Goal: Transaction & Acquisition: Purchase product/service

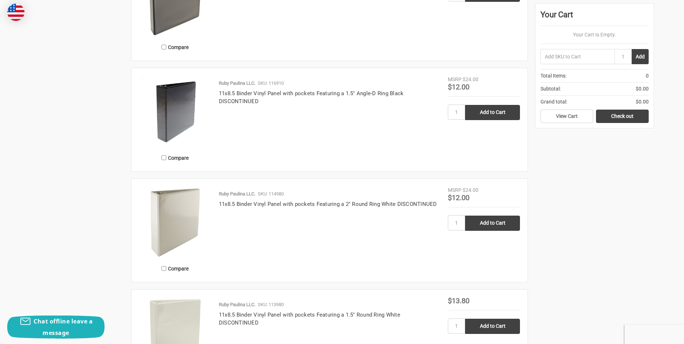
scroll to position [1184, 0]
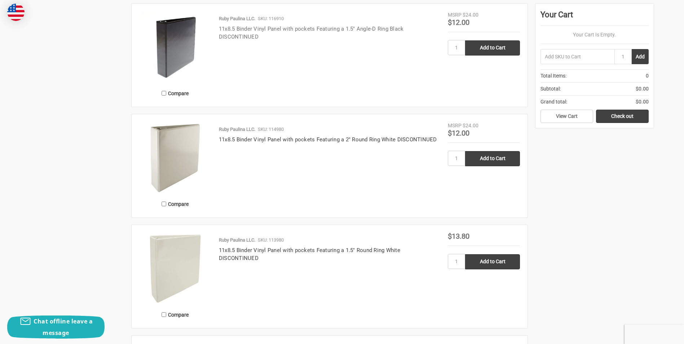
click at [297, 29] on link "11x8.5 Binder Vinyl Panel with pockets Featuring a 1.5" Angle-D Ring Black DISC…" at bounding box center [311, 33] width 185 height 15
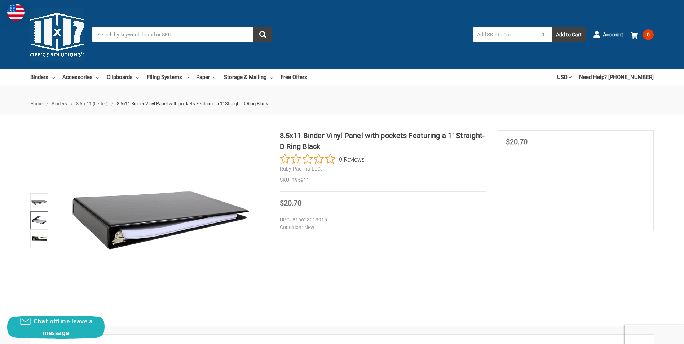
click at [42, 219] on img at bounding box center [39, 220] width 16 height 16
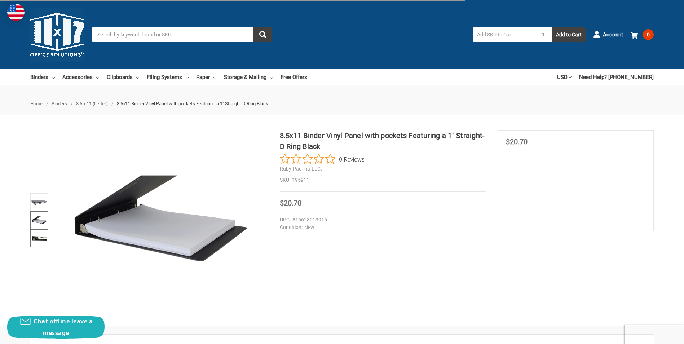
click at [41, 229] on link at bounding box center [39, 238] width 18 height 18
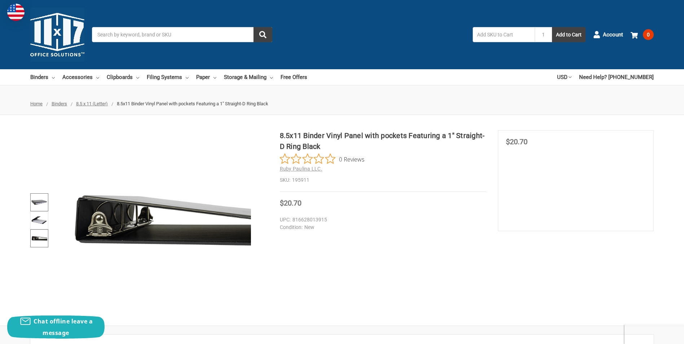
click at [40, 200] on img at bounding box center [39, 202] width 16 height 16
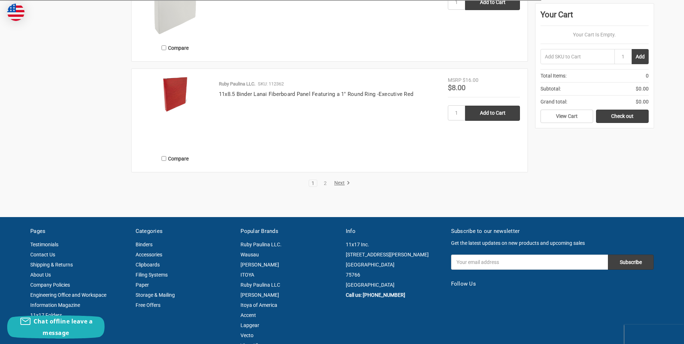
scroll to position [1563, 0]
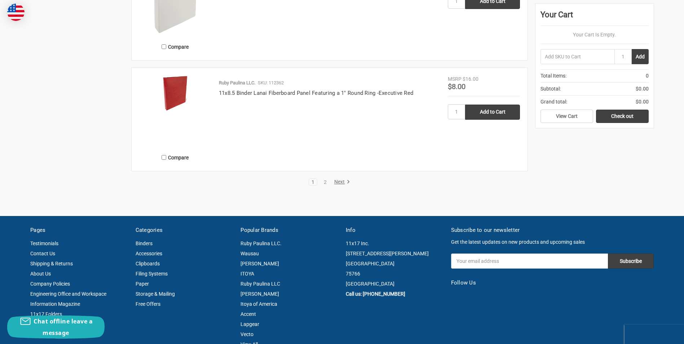
click at [340, 179] on link "Next" at bounding box center [340, 182] width 18 height 6
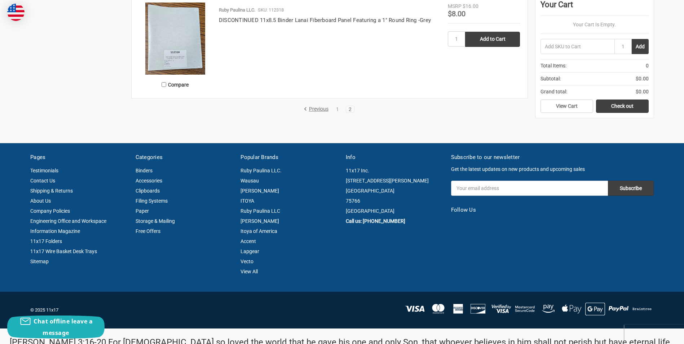
scroll to position [865, 0]
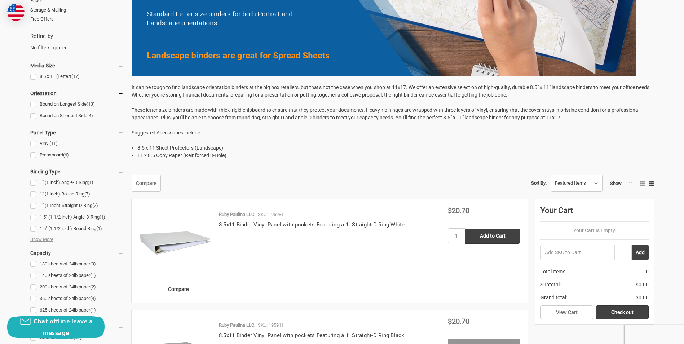
scroll to position [216, 0]
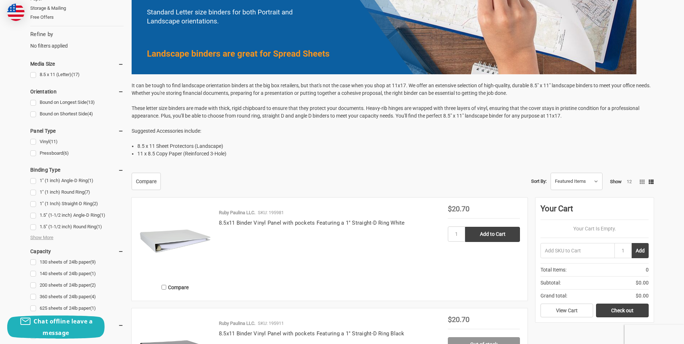
click at [149, 153] on li "11 x 8.5 Copy Paper (Reinforced 3-Hole)" at bounding box center [395, 154] width 516 height 8
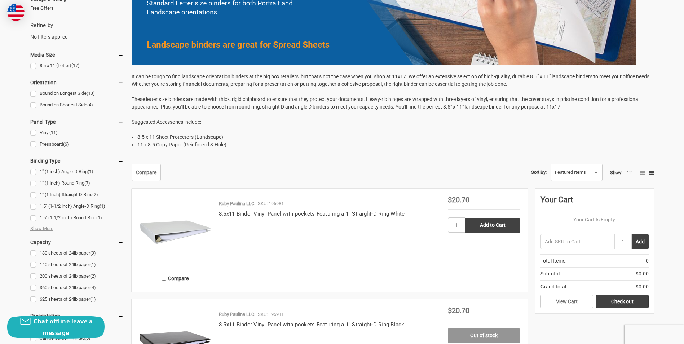
click at [170, 135] on li "8.5 x 11 Sheet Protectors (Landscape)" at bounding box center [395, 137] width 516 height 8
click at [180, 135] on li "8.5 x 11 Sheet Protectors (Landscape)" at bounding box center [395, 137] width 516 height 8
drag, startPoint x: 180, startPoint y: 135, endPoint x: 208, endPoint y: 135, distance: 27.7
click at [208, 135] on li "8.5 x 11 Sheet Protectors (Landscape)" at bounding box center [395, 137] width 516 height 8
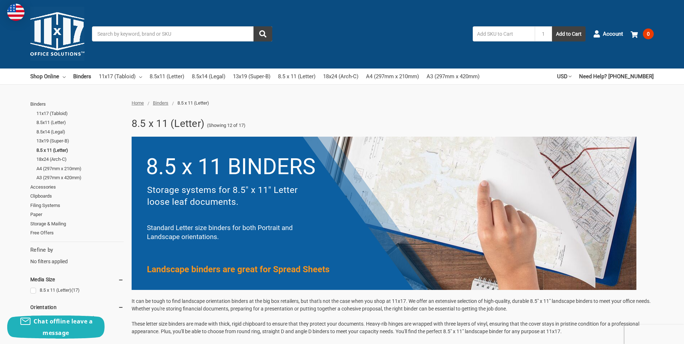
scroll to position [0, 0]
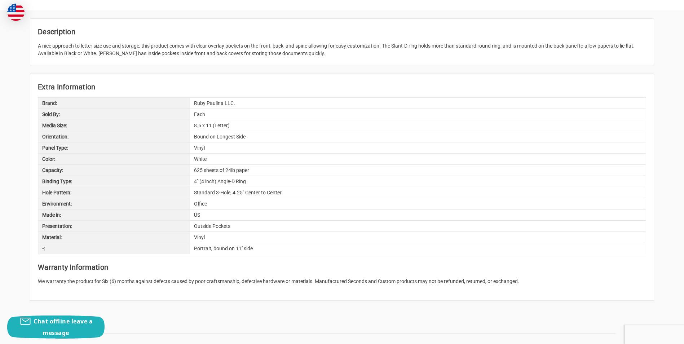
scroll to position [351, 0]
